Goal: Task Accomplishment & Management: Manage account settings

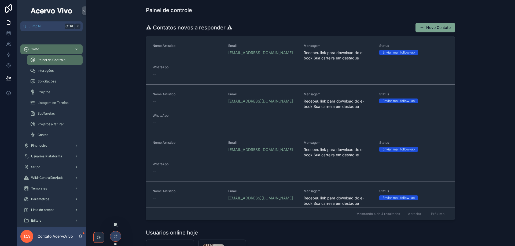
click at [115, 227] on icon at bounding box center [115, 225] width 4 height 4
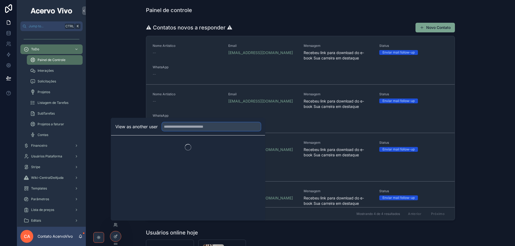
click at [190, 127] on input "text" at bounding box center [211, 127] width 99 height 9
type input "*******"
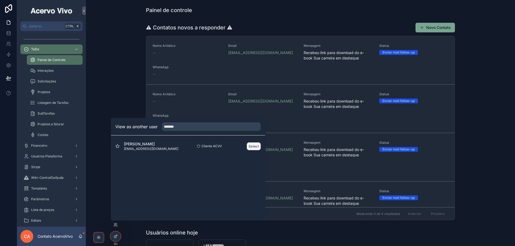
click at [255, 146] on button "Select" at bounding box center [254, 147] width 14 height 8
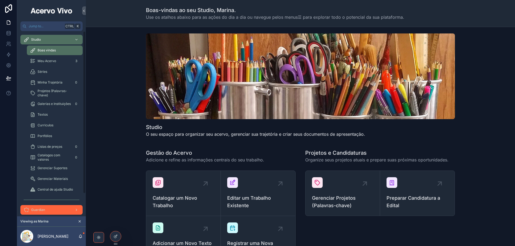
click at [32, 212] on span "Guardian" at bounding box center [38, 210] width 14 height 4
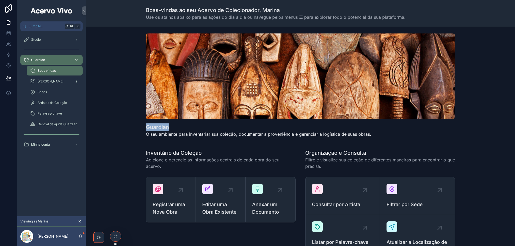
drag, startPoint x: 170, startPoint y: 128, endPoint x: 143, endPoint y: 126, distance: 27.2
click at [143, 126] on div "Guardian O seu ambiente para inventariar sua coleção, documentar a proveniência…" at bounding box center [300, 87] width 421 height 112
click at [54, 82] on span "[PERSON_NAME]" at bounding box center [51, 81] width 26 height 4
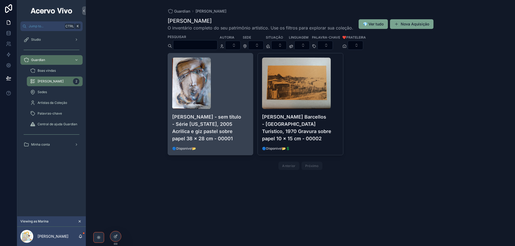
click at [242, 131] on h4 "Lou Borghetti - sem título - Série Arizona, 2005 Acrilica e giz pastel sobre pa…" at bounding box center [210, 127] width 77 height 29
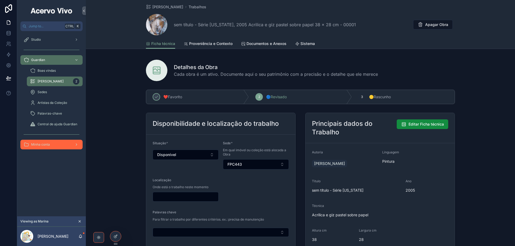
click at [44, 148] on div "Minha conta" at bounding box center [52, 145] width 56 height 9
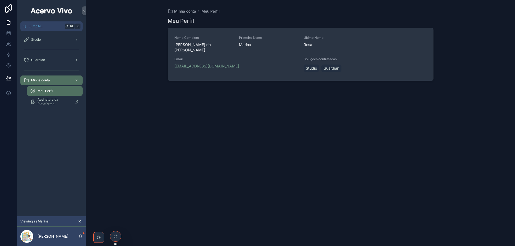
click at [363, 57] on span "Soluções contratadas" at bounding box center [365, 59] width 123 height 4
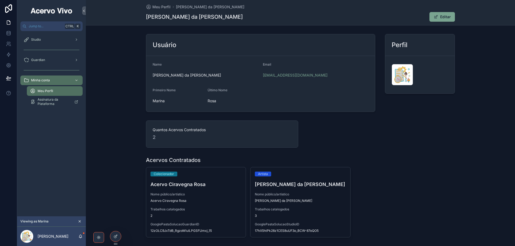
click at [219, 196] on span "Nome público/artístico" at bounding box center [195, 195] width 91 height 4
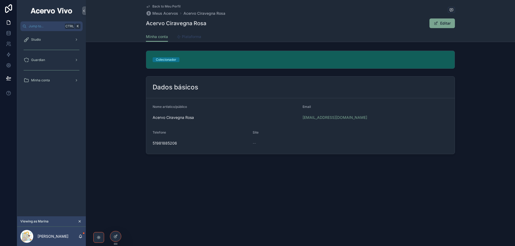
click at [190, 36] on span "Plataforma" at bounding box center [191, 36] width 19 height 5
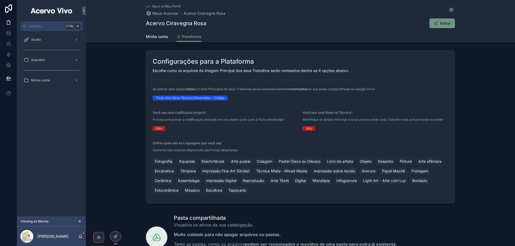
click at [440, 22] on button "Editar" at bounding box center [441, 24] width 25 height 10
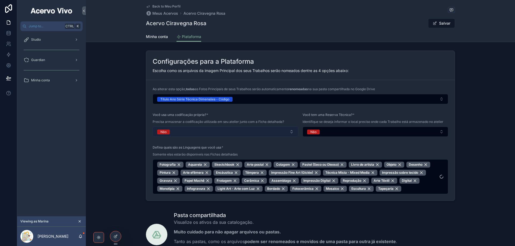
click at [187, 133] on button "Não" at bounding box center [226, 132] width 146 height 10
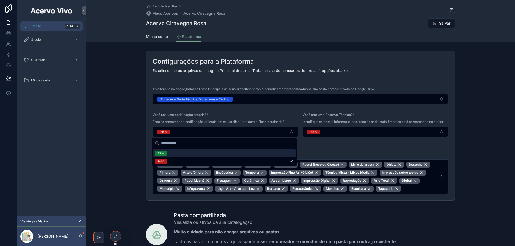
click at [180, 154] on div "Sim" at bounding box center [224, 153] width 143 height 8
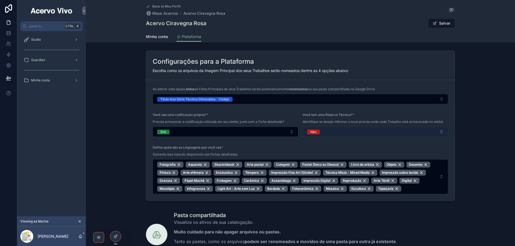
click at [391, 131] on button "Não" at bounding box center [376, 132] width 146 height 10
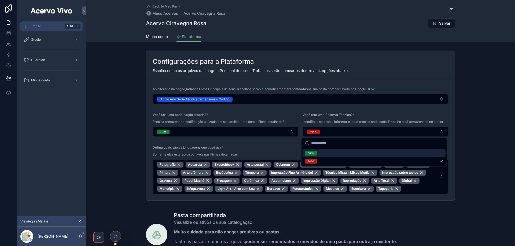
click at [377, 153] on div "Sim" at bounding box center [374, 153] width 143 height 8
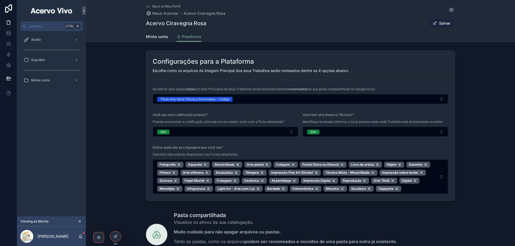
click at [444, 23] on button "Salvar" at bounding box center [441, 24] width 27 height 10
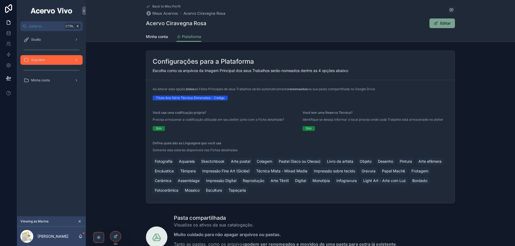
click at [52, 60] on div "Guardian" at bounding box center [52, 60] width 56 height 9
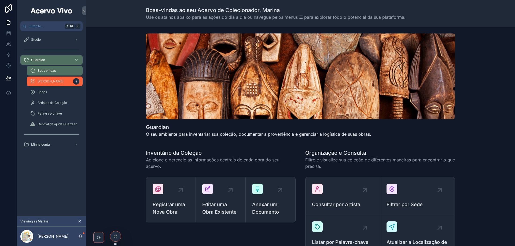
drag, startPoint x: 55, startPoint y: 82, endPoint x: 67, endPoint y: 85, distance: 12.2
click at [55, 82] on span "[PERSON_NAME]" at bounding box center [51, 81] width 26 height 4
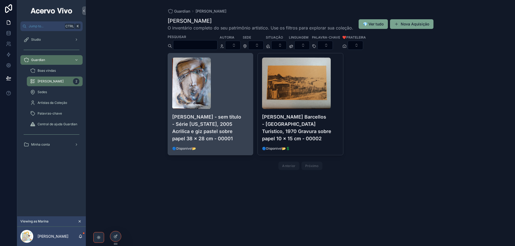
click at [234, 117] on h4 "Lou Borghetti - sem título - Série Arizona, 2005 Acrilica e giz pastel sobre pa…" at bounding box center [210, 127] width 77 height 29
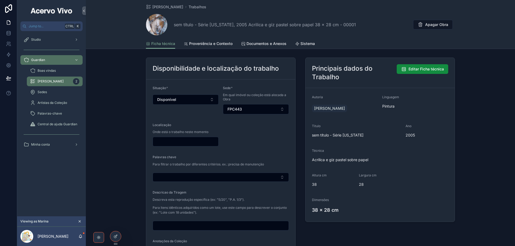
scroll to position [27, 0]
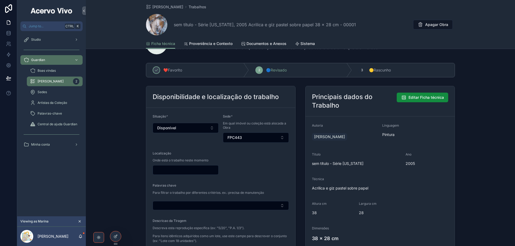
click at [192, 172] on input "scrollable content" at bounding box center [185, 171] width 65 height 8
click at [193, 151] on form "Situação * Disponível Sede * Em qual imóvel ou coleção está alocada a Obra FPC4…" at bounding box center [220, 206] width 149 height 196
click at [430, 100] on button "Editar Ficha técnica" at bounding box center [422, 98] width 51 height 10
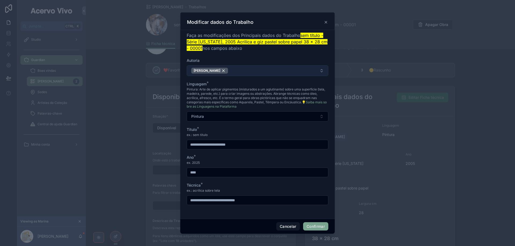
click at [258, 71] on button "Lou Borghetti" at bounding box center [258, 70] width 142 height 11
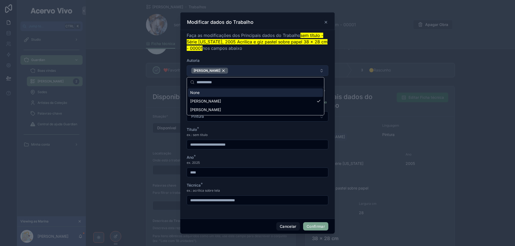
click at [257, 72] on button "Lou Borghetti" at bounding box center [258, 70] width 142 height 11
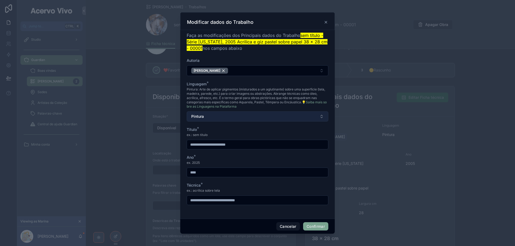
click at [276, 116] on button "Pintura" at bounding box center [258, 117] width 142 height 10
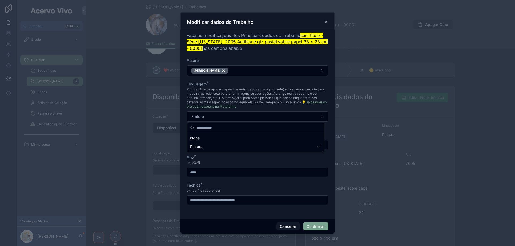
scroll to position [0, 0]
click at [269, 106] on span "Pintura: Arte de aplicar pigmentos (misturados a um aglutinante) sobre uma supe…" at bounding box center [258, 97] width 142 height 21
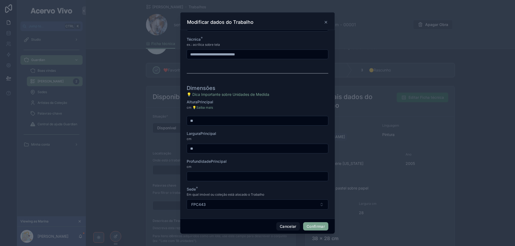
scroll to position [147, 0]
click at [267, 206] on button "FPC443" at bounding box center [258, 204] width 142 height 10
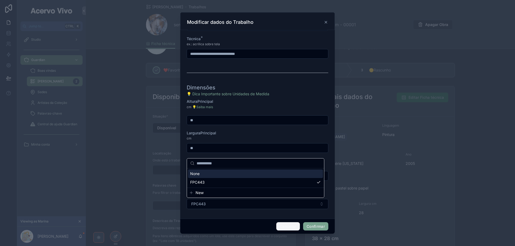
click at [285, 227] on button "Cancelar" at bounding box center [288, 227] width 24 height 9
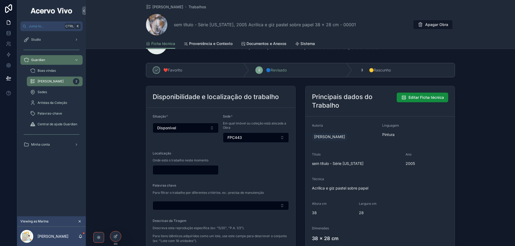
click at [201, 170] on input "scrollable content" at bounding box center [185, 171] width 65 height 8
click at [249, 167] on form "Situação * Disponível Sede * Em qual imóvel ou coleção está alocada a Obra FPC4…" at bounding box center [220, 206] width 149 height 196
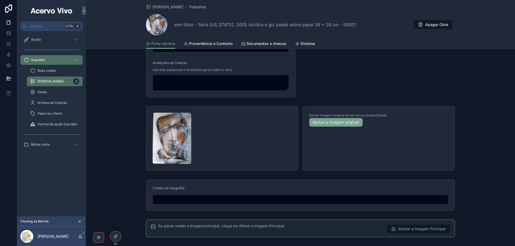
scroll to position [241, 0]
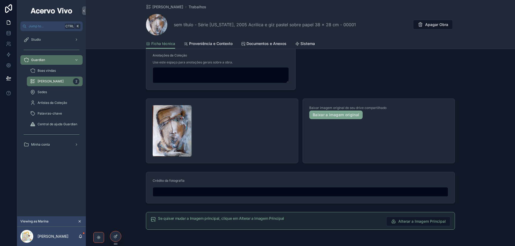
click at [175, 133] on img "scrollable content" at bounding box center [172, 130] width 39 height 51
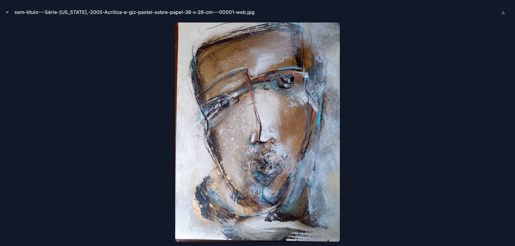
click at [9, 13] on icon "Close modal" at bounding box center [7, 12] width 4 height 4
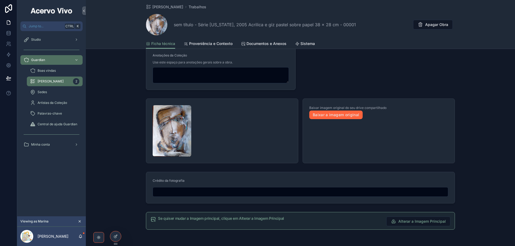
click at [340, 117] on link "Baixar a imagem original" at bounding box center [335, 115] width 53 height 9
click at [209, 45] on span "Proveniência e Contexto" at bounding box center [210, 43] width 43 height 5
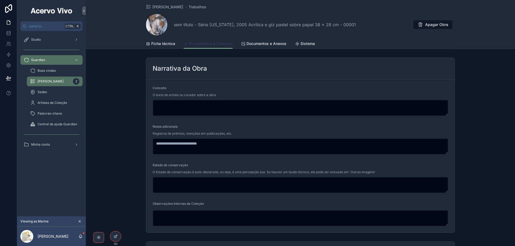
scroll to position [107, 0]
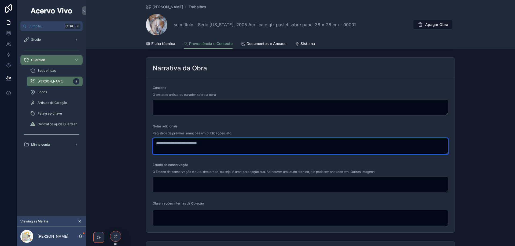
click at [243, 148] on textarea "scrollable content" at bounding box center [301, 146] width 296 height 16
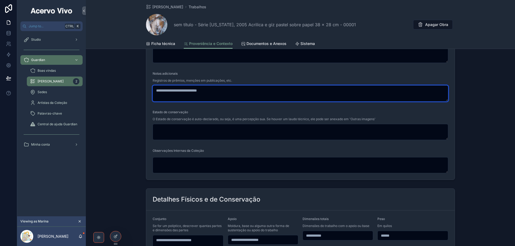
scroll to position [161, 0]
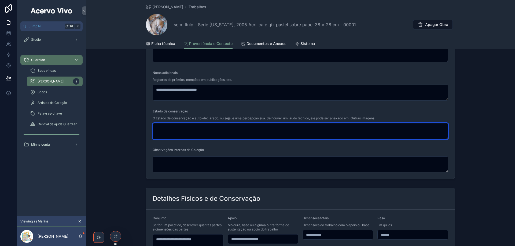
click at [237, 128] on textarea "scrollable content" at bounding box center [301, 131] width 296 height 16
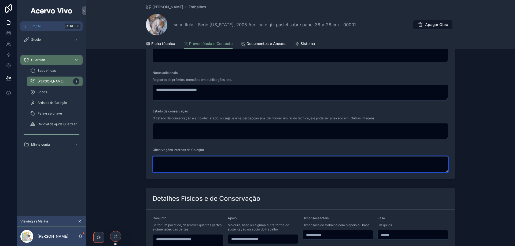
click at [225, 165] on textarea "scrollable content" at bounding box center [301, 165] width 296 height 16
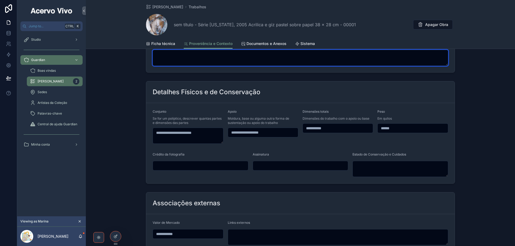
scroll to position [268, 0]
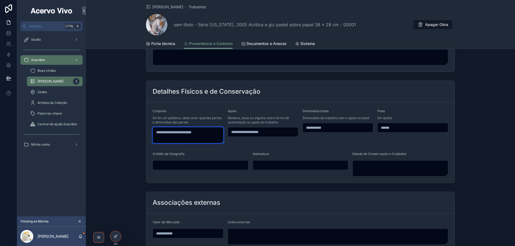
click at [182, 135] on textarea "scrollable content" at bounding box center [188, 135] width 71 height 16
click at [232, 166] on input "scrollable content" at bounding box center [200, 166] width 95 height 8
click at [244, 151] on form "Conjunto Se for um políptico, descrever quantas partes e dimensões das partes A…" at bounding box center [300, 143] width 308 height 80
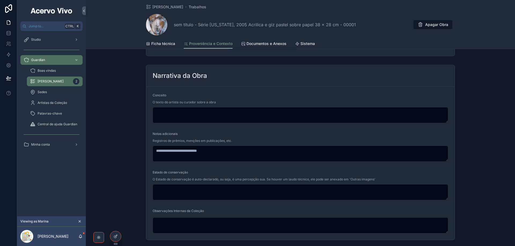
scroll to position [15, 0]
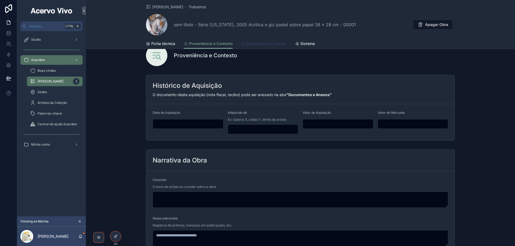
click at [265, 45] on span "Documentos e Anexos" at bounding box center [266, 43] width 40 height 5
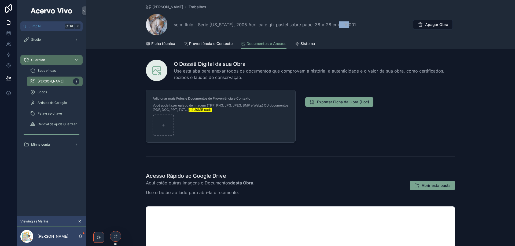
drag, startPoint x: 332, startPoint y: 25, endPoint x: 346, endPoint y: 26, distance: 14.5
click at [346, 26] on div "sem título - Série Arizona, 2005 Acrilica e giz pastel sobre papel 38 x 28 cm -…" at bounding box center [300, 24] width 309 height 21
click at [333, 26] on span "sem título - Série Arizona, 2005 Acrilica e giz pastel sobre papel 38 x 28 cm -…" at bounding box center [265, 24] width 182 height 6
click at [337, 25] on span "sem título - Série Arizona, 2005 Acrilica e giz pastel sobre papel 38 x 28 cm -…" at bounding box center [265, 24] width 182 height 6
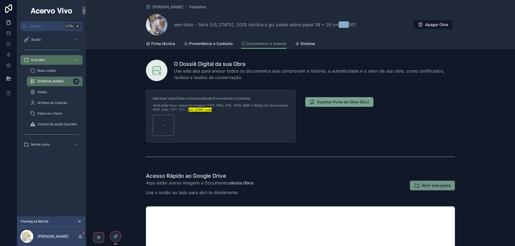
click at [438, 186] on span "Abrir esta pasta" at bounding box center [436, 185] width 29 height 5
click at [306, 45] on span "Sistema" at bounding box center [307, 43] width 14 height 5
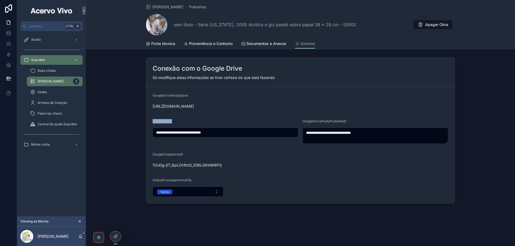
drag, startPoint x: 174, startPoint y: 122, endPoint x: 152, endPoint y: 123, distance: 22.0
click at [152, 123] on form "**********" at bounding box center [300, 145] width 308 height 116
click at [159, 131] on input "**********" at bounding box center [225, 133] width 145 height 8
click at [240, 131] on input "**********" at bounding box center [225, 133] width 145 height 8
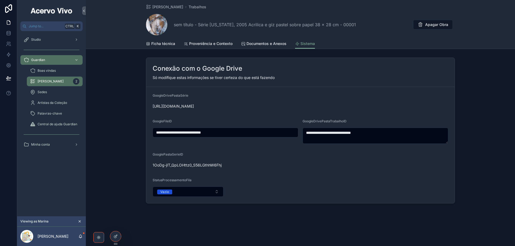
drag, startPoint x: 247, startPoint y: 132, endPoint x: 153, endPoint y: 130, distance: 94.4
click at [153, 130] on div "**********" at bounding box center [226, 133] width 146 height 10
click at [262, 116] on form "**********" at bounding box center [300, 145] width 308 height 116
click at [167, 45] on span "Ficha técnica" at bounding box center [163, 43] width 24 height 5
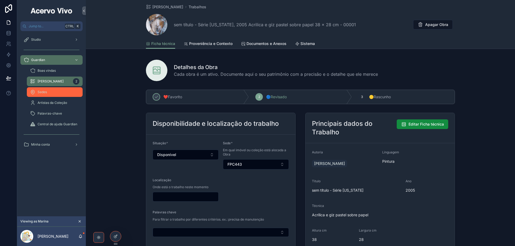
click at [51, 96] on div "Sedes" at bounding box center [54, 92] width 49 height 9
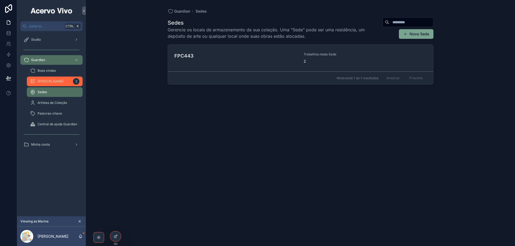
click at [56, 82] on span "[PERSON_NAME]" at bounding box center [51, 81] width 26 height 4
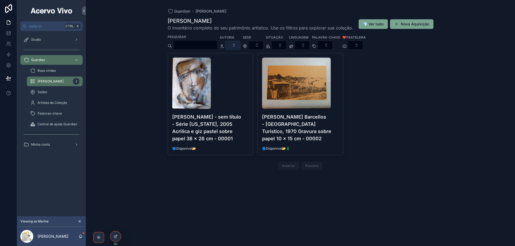
click at [241, 45] on button "Select Button" at bounding box center [233, 45] width 16 height 9
click at [264, 47] on button "Select Button" at bounding box center [256, 45] width 16 height 9
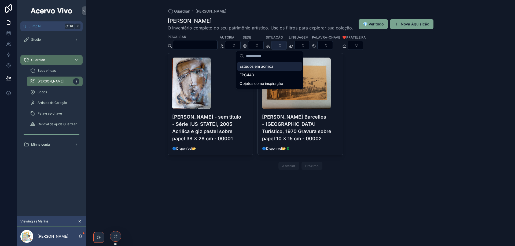
click at [287, 46] on button "Select Button" at bounding box center [279, 45] width 16 height 9
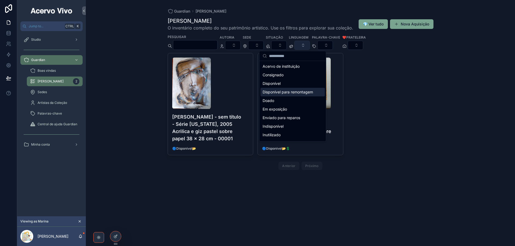
click at [310, 43] on button "Select Button" at bounding box center [302, 45] width 16 height 9
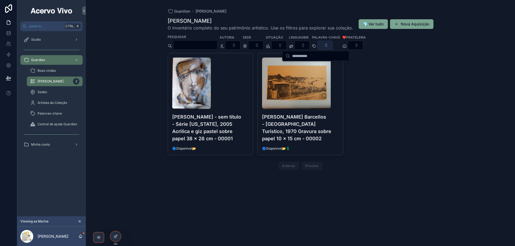
click at [333, 46] on button "Select Button" at bounding box center [325, 45] width 16 height 9
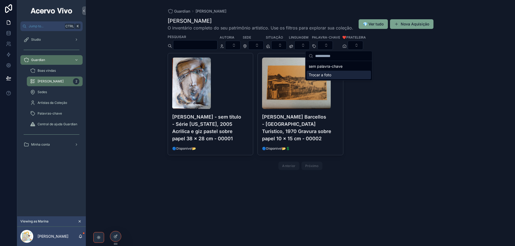
click at [332, 76] on div "Trocar a foto" at bounding box center [339, 75] width 64 height 9
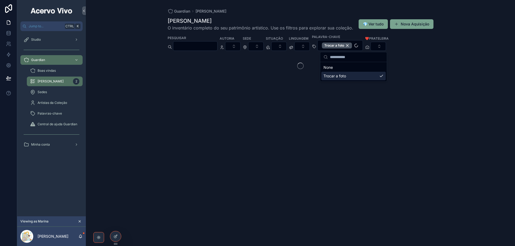
click at [447, 48] on div "Guardian Minha Coleção Minha Coleção O inventário completo do seu patrimônio ar…" at bounding box center [300, 123] width 429 height 246
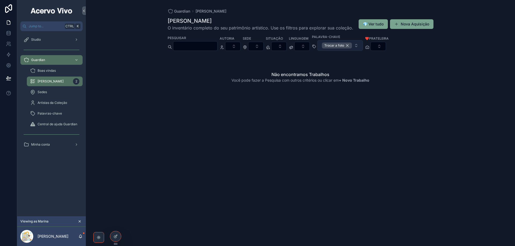
click at [352, 44] on div "Trocar a foto" at bounding box center [337, 46] width 30 height 6
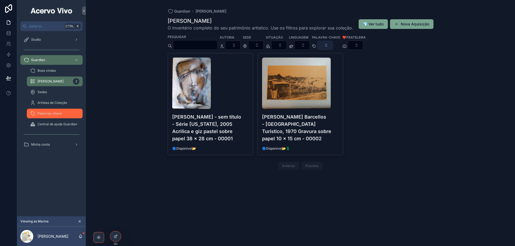
click at [42, 114] on span "Palavras-chave" at bounding box center [50, 114] width 24 height 4
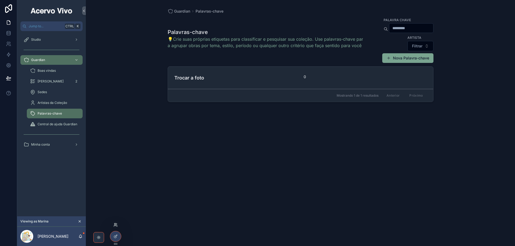
click at [116, 226] on icon at bounding box center [115, 225] width 4 height 4
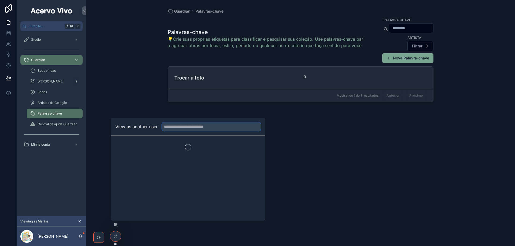
click at [179, 127] on input "text" at bounding box center [211, 127] width 99 height 9
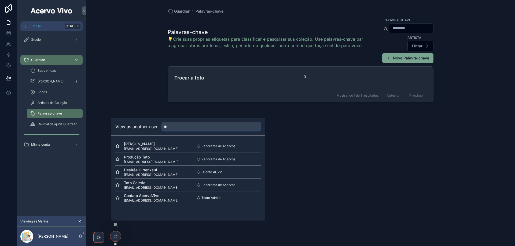
type input "*"
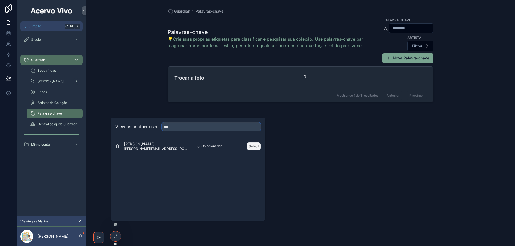
type input "***"
click at [253, 147] on button "Select" at bounding box center [254, 147] width 14 height 8
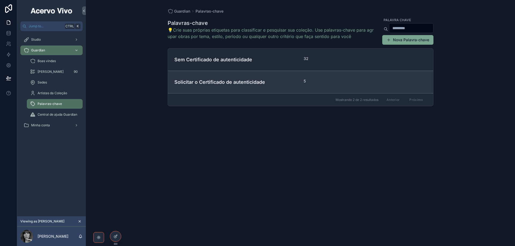
click at [338, 83] on div "5" at bounding box center [333, 81] width 58 height 5
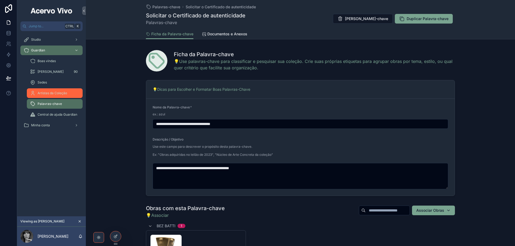
click at [55, 91] on div "Artistas da Coleção" at bounding box center [54, 93] width 49 height 9
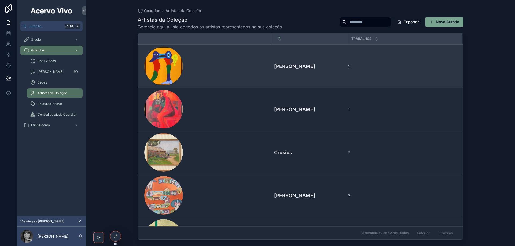
scroll to position [322, 0]
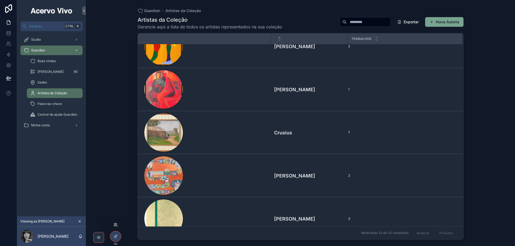
click at [115, 226] on icon at bounding box center [115, 226] width 2 height 1
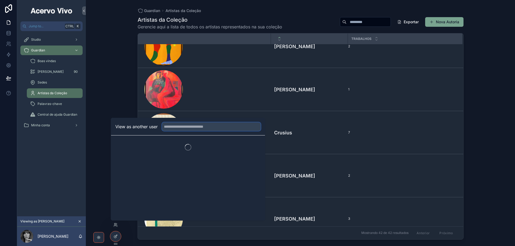
click at [211, 128] on input "text" at bounding box center [211, 127] width 99 height 9
type input "*******"
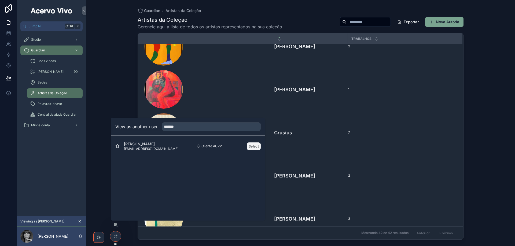
click at [256, 148] on button "Select" at bounding box center [254, 147] width 14 height 8
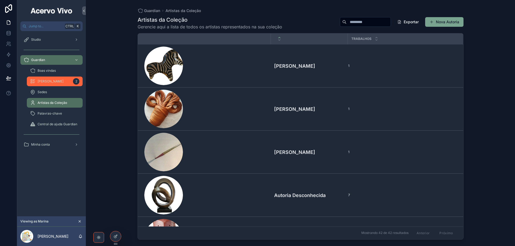
click at [54, 80] on span "[PERSON_NAME]" at bounding box center [51, 81] width 26 height 4
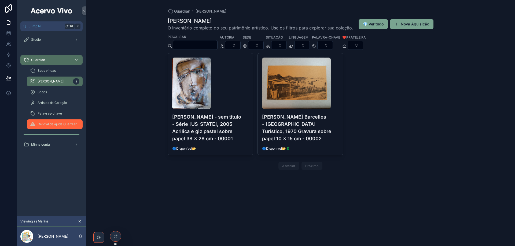
click at [42, 126] on span "Central de ajuda Guardian" at bounding box center [58, 124] width 40 height 4
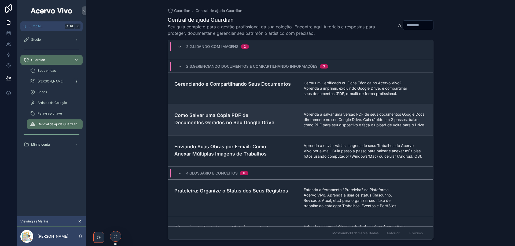
scroll to position [295, 0]
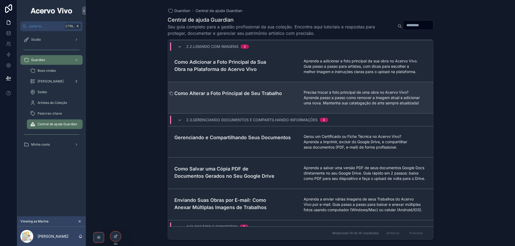
click at [257, 97] on h4 "Como Alterar a Foto Principal de Seu Trabalho" at bounding box center [235, 93] width 123 height 7
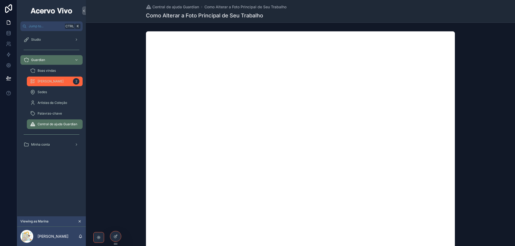
click at [47, 78] on div "Minha Coleção 2" at bounding box center [54, 81] width 49 height 9
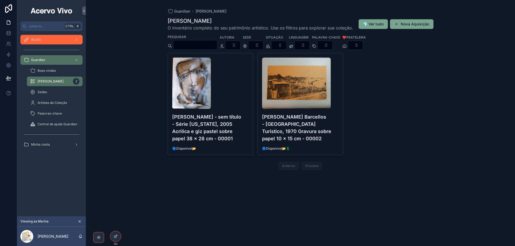
click at [42, 43] on div "Studio" at bounding box center [52, 39] width 56 height 9
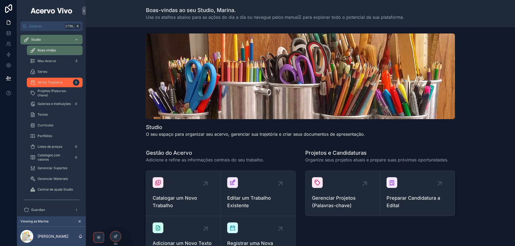
click at [61, 84] on span "Minha Trajetória" at bounding box center [50, 82] width 25 height 4
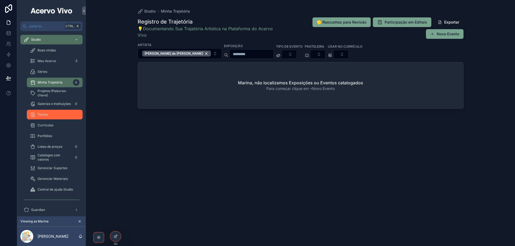
click at [60, 115] on div "Textos" at bounding box center [54, 115] width 49 height 9
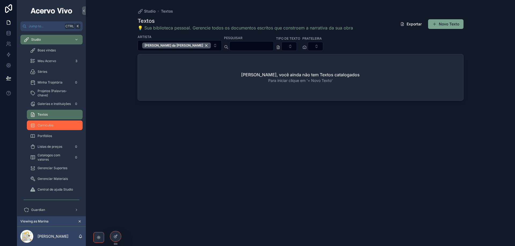
click at [62, 127] on div "Curriculos" at bounding box center [54, 125] width 49 height 9
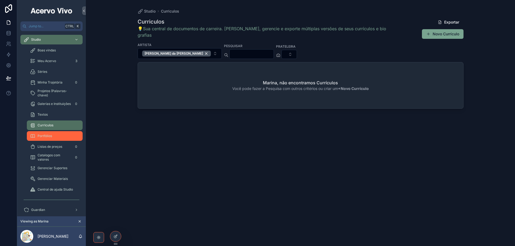
click at [61, 135] on div "Portfólios" at bounding box center [54, 136] width 49 height 9
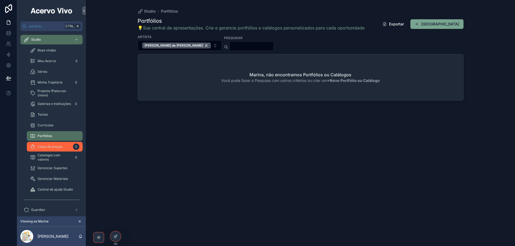
click at [62, 149] on span "Listas de preços" at bounding box center [50, 147] width 25 height 4
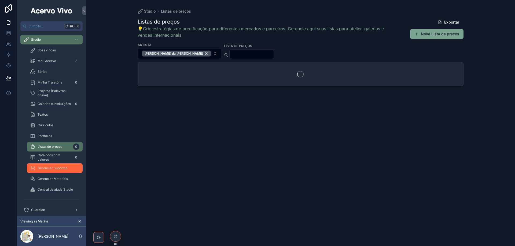
click at [55, 171] on div "Gerenciar Suportes" at bounding box center [54, 168] width 49 height 9
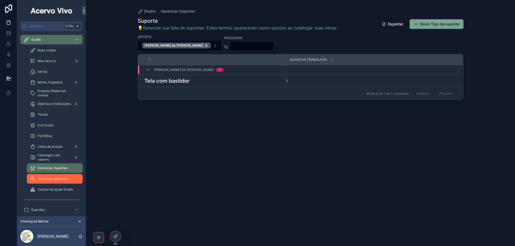
click at [57, 180] on span "Gerenciar Materiais" at bounding box center [53, 179] width 30 height 4
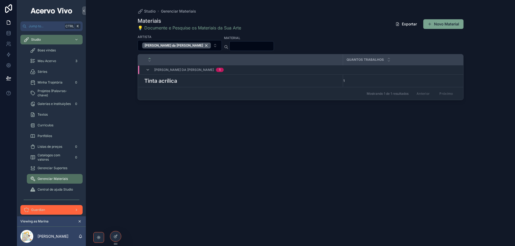
click at [55, 208] on div "Guardian" at bounding box center [52, 210] width 56 height 9
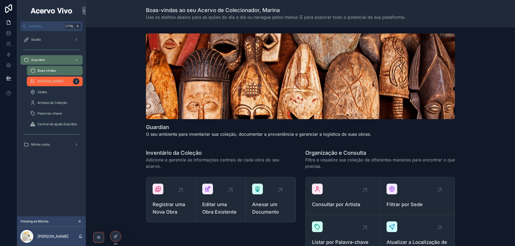
click at [61, 85] on div "Minha Coleção 2" at bounding box center [54, 81] width 49 height 9
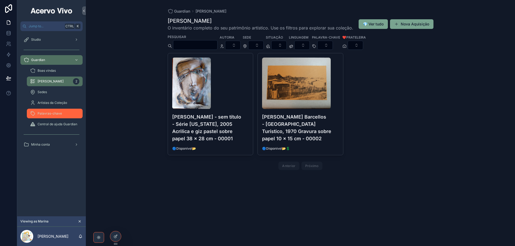
click at [47, 114] on span "Palavras-chave" at bounding box center [50, 114] width 24 height 4
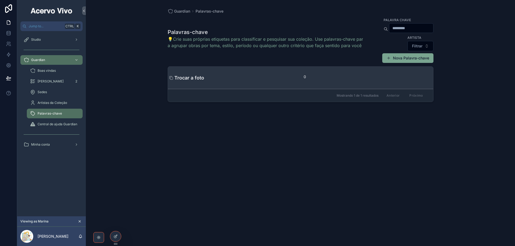
click at [240, 79] on h4 "Trocar a foto" at bounding box center [235, 77] width 123 height 7
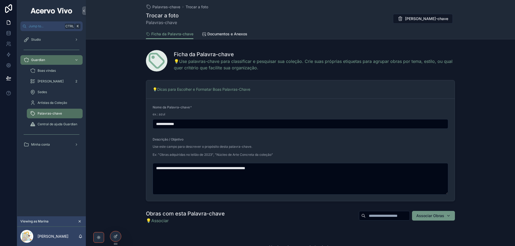
click at [434, 218] on span "Associar Obras" at bounding box center [430, 216] width 28 height 5
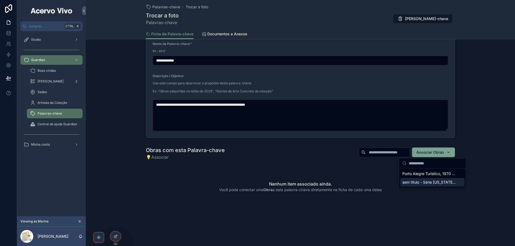
click at [425, 184] on span "sem título - Série Arizona, 2005 Acrilica e giz pastel sobre papel 38 x 28 cm -…" at bounding box center [429, 182] width 54 height 5
click at [438, 154] on span "Associar Obras" at bounding box center [430, 152] width 28 height 5
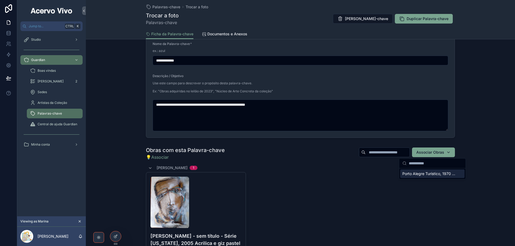
click at [433, 174] on span "Porto Alegre Turístico, 1970 Gravura sobre papel 10 x 15 cm - 00002" at bounding box center [429, 173] width 54 height 5
click at [234, 33] on span "Documentos e Anexos" at bounding box center [227, 33] width 40 height 5
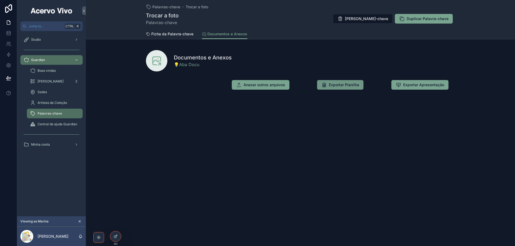
click at [348, 86] on span "Exportar Planilha" at bounding box center [344, 84] width 30 height 5
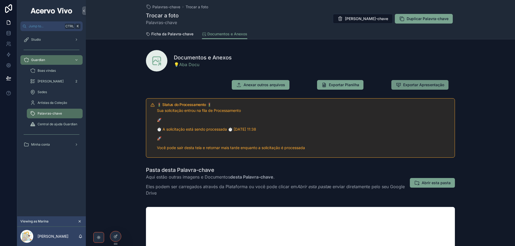
click at [431, 85] on span "Exportar Apresentação" at bounding box center [423, 84] width 41 height 5
click at [434, 184] on span "Abrir esta pasta" at bounding box center [436, 183] width 29 height 5
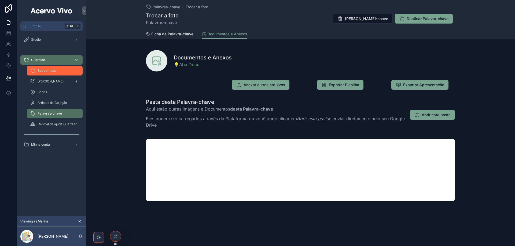
click at [42, 73] on div "Boas vindas" at bounding box center [54, 71] width 49 height 9
